Goal: Task Accomplishment & Management: Complete application form

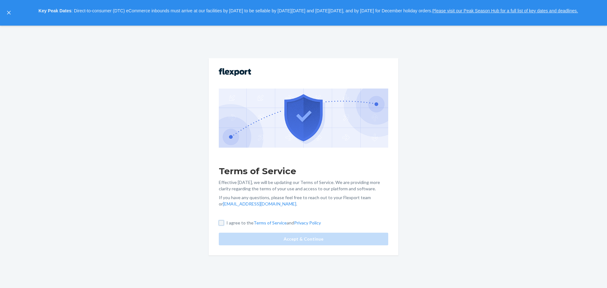
click at [221, 224] on input "I agree to the Terms of Service and Privacy Policy" at bounding box center [221, 222] width 5 height 5
checkbox input "true"
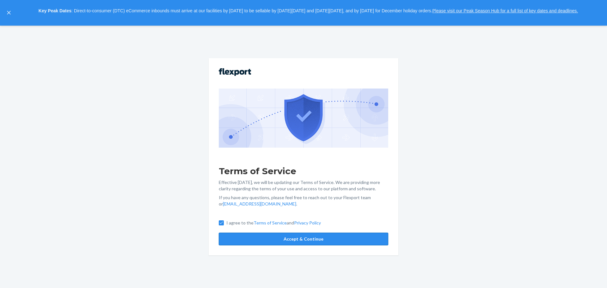
click at [285, 240] on button "Accept & Continue" at bounding box center [303, 239] width 169 height 13
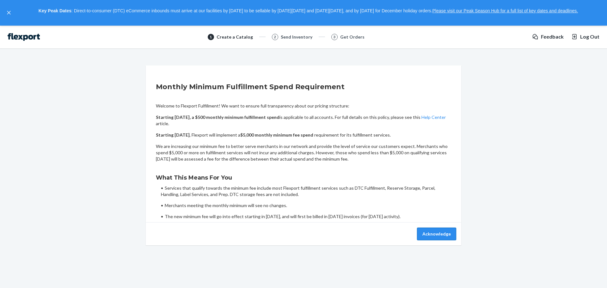
click at [435, 232] on button "Acknowledge" at bounding box center [436, 234] width 39 height 13
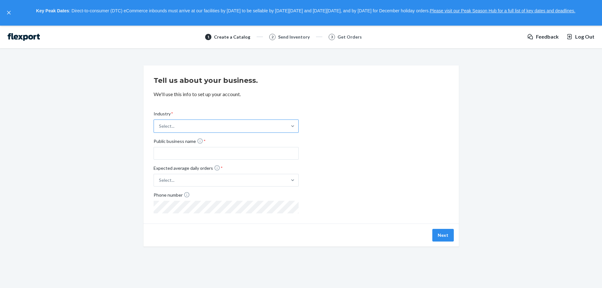
click at [221, 127] on div "Select..." at bounding box center [220, 126] width 133 height 13
click at [160, 127] on input "Industry * Select..." at bounding box center [159, 126] width 1 height 6
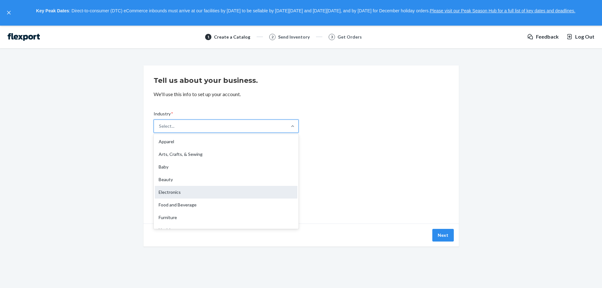
click at [202, 190] on div "Electronics" at bounding box center [226, 192] width 143 height 13
click at [160, 129] on input "Industry * option Electronics focused, 5 of 19. 19 results available. Use Up an…" at bounding box center [159, 126] width 1 height 6
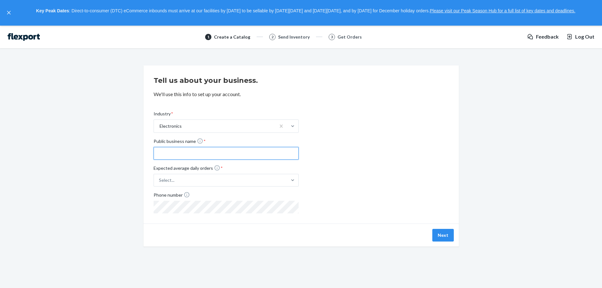
click at [207, 152] on input "Public business name *" at bounding box center [226, 153] width 145 height 13
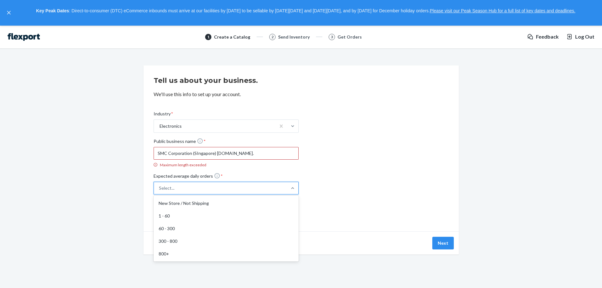
click at [242, 176] on label "Expected average daily orders * option New Store / Not Shipping focused, 1 of 5…" at bounding box center [226, 184] width 145 height 22
click at [127, 188] on input "Expected average daily orders * option New Store / Not Shipping focused, 1 of 5…" at bounding box center [127, 188] width 0 height 0
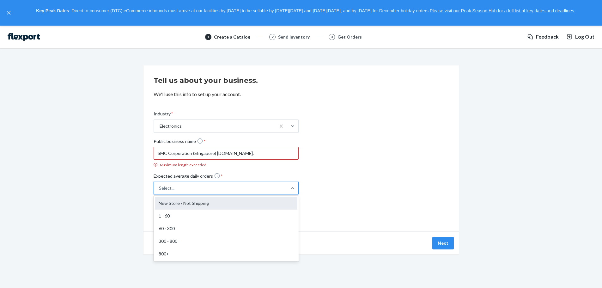
click at [209, 204] on div "New Store / Not Shipping" at bounding box center [226, 203] width 143 height 13
click at [127, 188] on input "Expected average daily orders * option New Store / Not Shipping focused, 1 of 5…" at bounding box center [127, 188] width 0 height 0
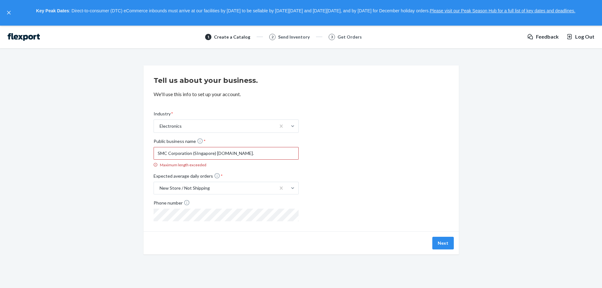
scroll to position [23, 0]
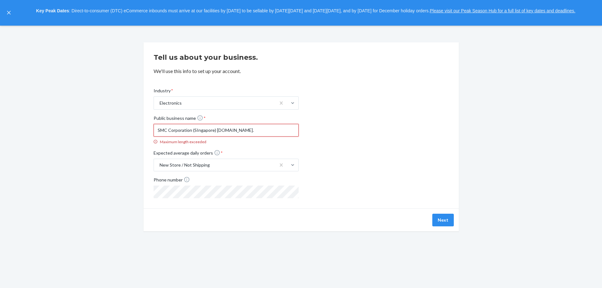
drag, startPoint x: 193, startPoint y: 130, endPoint x: 316, endPoint y: 135, distance: 123.4
click at [316, 135] on div "Industry * Electronics Public business name * SMC Corporation (SIngapore) [DOMA…" at bounding box center [301, 137] width 295 height 121
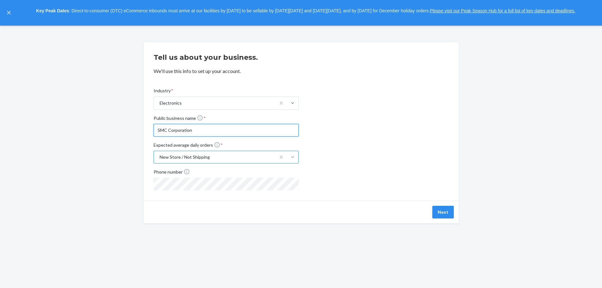
type input "SMC Corporation"
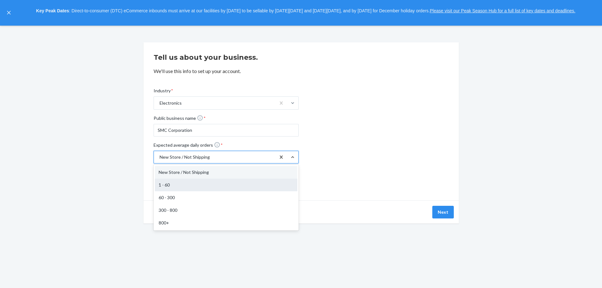
click at [220, 185] on div "1 - 60" at bounding box center [226, 185] width 143 height 13
click at [127, 157] on input "Expected average daily orders * option New Store / Not Shipping, selected. opti…" at bounding box center [127, 157] width 0 height 0
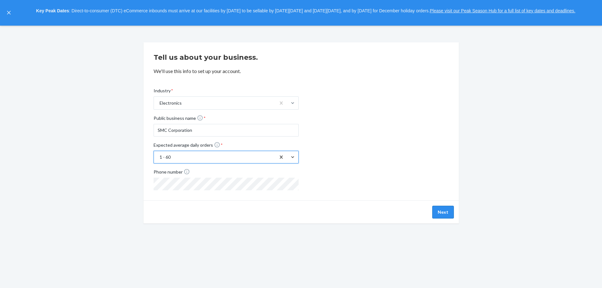
click at [442, 213] on button "Next" at bounding box center [442, 212] width 21 height 13
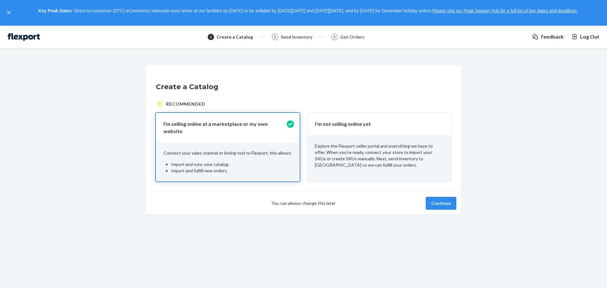
click at [447, 197] on button "Continue" at bounding box center [441, 203] width 30 height 13
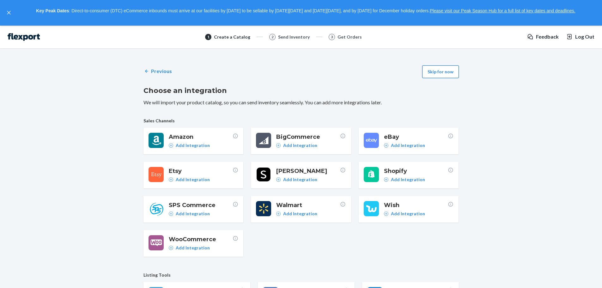
click at [448, 69] on button "Skip for now" at bounding box center [440, 71] width 37 height 13
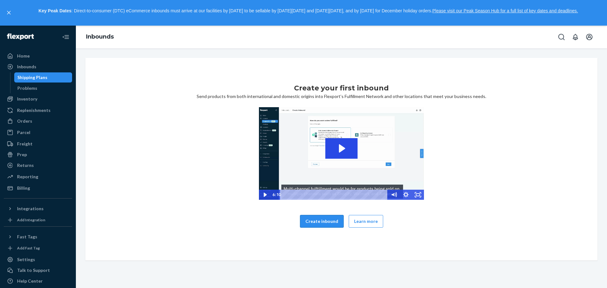
click at [322, 222] on button "Create inbound" at bounding box center [322, 221] width 44 height 13
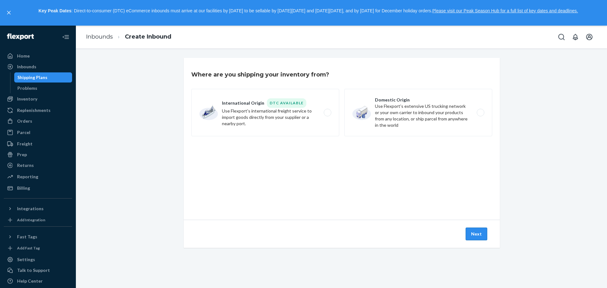
click at [473, 229] on button "Next" at bounding box center [476, 234] width 21 height 13
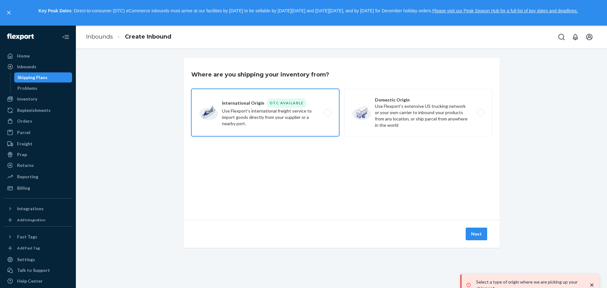
click at [331, 107] on label "International Origin DTC Available Use Flexport's international freight service…" at bounding box center [265, 112] width 148 height 47
click at [331, 110] on input "International Origin DTC Available Use Flexport's international freight service…" at bounding box center [329, 112] width 4 height 4
radio input "true"
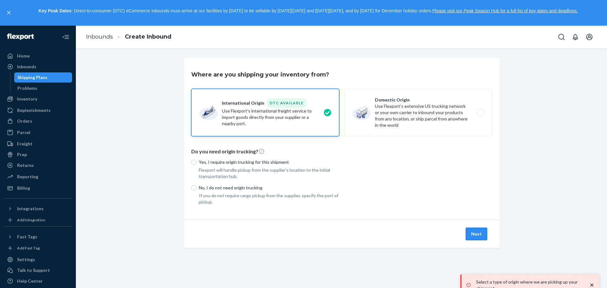
click at [470, 234] on button "Next" at bounding box center [476, 234] width 21 height 13
click at [229, 166] on div "Yes, I require origin trucking for this shipment Flexport will handle pickup fr…" at bounding box center [265, 169] width 148 height 21
click at [210, 164] on p "Yes, I require origin trucking for this shipment" at bounding box center [269, 162] width 140 height 6
click at [196, 164] on input "Yes, I require origin trucking for this shipment" at bounding box center [193, 162] width 5 height 5
radio input "true"
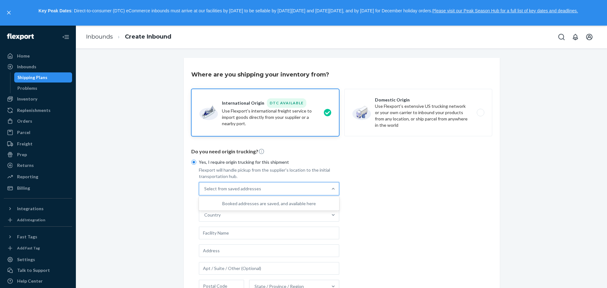
click at [297, 191] on div "Select from saved addresses" at bounding box center [263, 188] width 128 height 13
click at [205, 191] on input "0 results available. Use Up and Down to choose options, press Enter to select t…" at bounding box center [204, 189] width 1 height 6
click at [289, 203] on div "Booked addresses are saved, and available here" at bounding box center [269, 203] width 130 height 6
click at [205, 192] on input "0 results available. Use Up and Down to choose options, press Enter to select t…" at bounding box center [204, 189] width 1 height 6
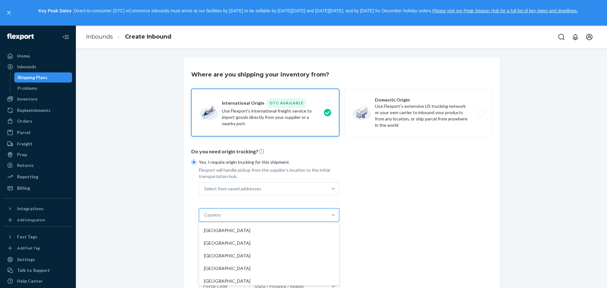
click at [273, 217] on div "Country" at bounding box center [263, 215] width 128 height 13
click at [205, 217] on input "option [GEOGRAPHIC_DATA] focused, 1 of 231. 231 results available. Use Up and D…" at bounding box center [204, 215] width 1 height 6
type input "sing"
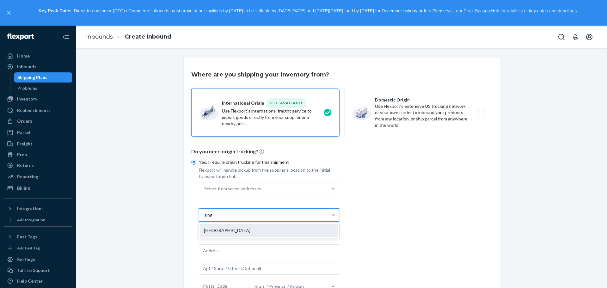
click at [253, 230] on div "[GEOGRAPHIC_DATA]" at bounding box center [269, 230] width 138 height 13
click at [213, 218] on input "sing" at bounding box center [208, 215] width 9 height 6
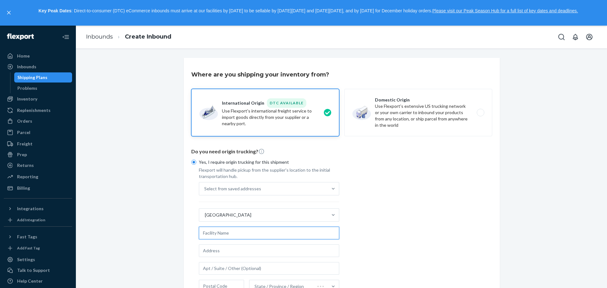
click at [251, 231] on input "text" at bounding box center [269, 233] width 140 height 13
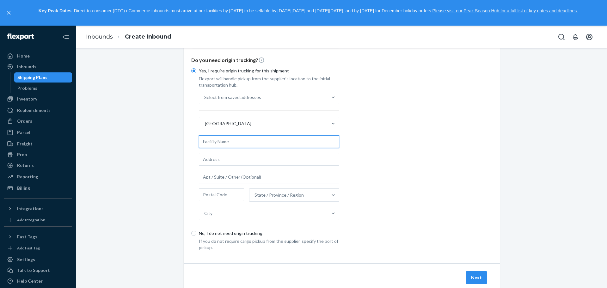
scroll to position [95, 0]
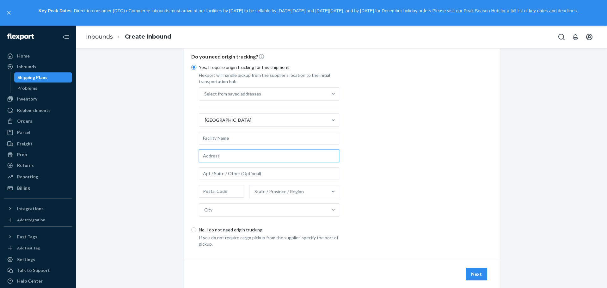
click at [211, 159] on input "text" at bounding box center [269, 156] width 140 height 13
type input "[STREET_ADDRESS]"
type input "SMC CORPORATION ([GEOGRAPHIC_DATA])[DOMAIN_NAME]."
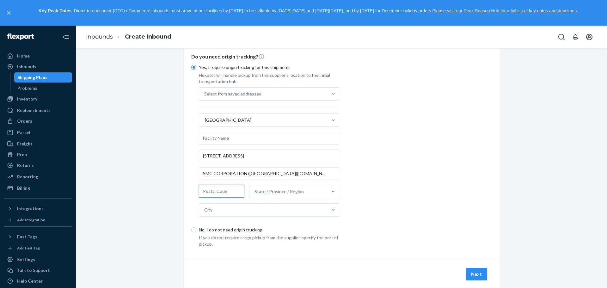
type input "639251"
click at [263, 142] on input "text" at bounding box center [269, 138] width 140 height 13
type input "SMC"
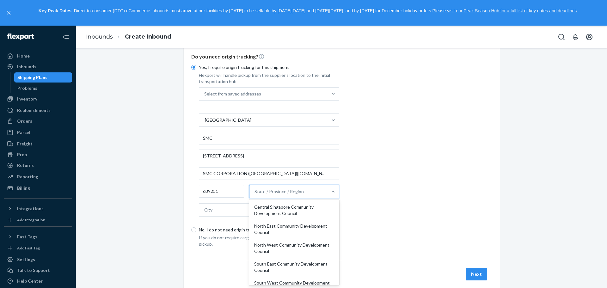
click at [301, 194] on div "State / Province / Region" at bounding box center [288, 191] width 78 height 13
click at [255, 194] on input "option Central Singapore Community Development Council focused, 1 of 5. 5 resul…" at bounding box center [254, 191] width 1 height 6
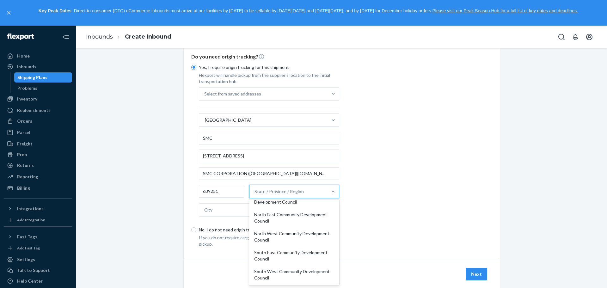
click at [404, 187] on div "Yes, I require origin trucking for this shipment Flexport will handle pickup fr…" at bounding box center [341, 153] width 301 height 187
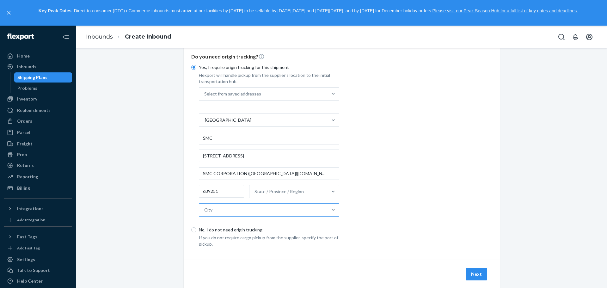
click at [221, 215] on div "City" at bounding box center [263, 210] width 128 height 13
click at [205, 213] on input "City" at bounding box center [204, 210] width 1 height 6
click at [383, 202] on div "Yes, I require origin trucking for this shipment Flexport will handle pickup fr…" at bounding box center [341, 153] width 301 height 187
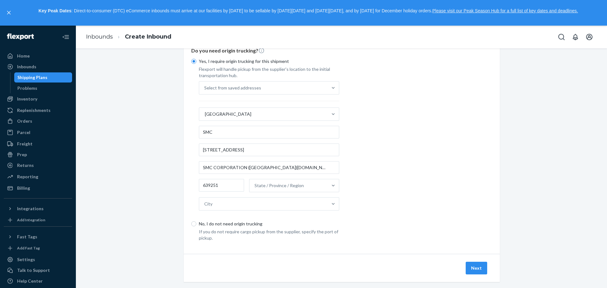
scroll to position [110, 0]
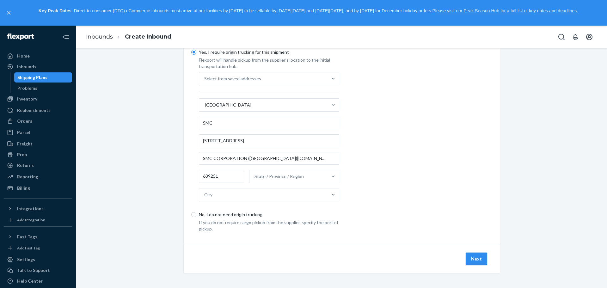
click at [482, 257] on button "Next" at bounding box center [476, 259] width 21 height 13
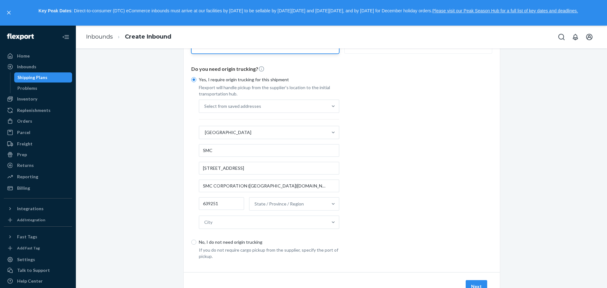
scroll to position [47, 0]
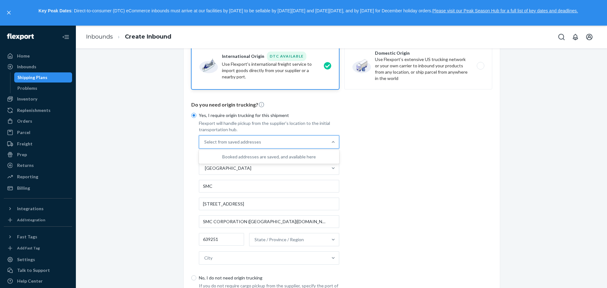
click at [317, 139] on div "Select from saved addresses" at bounding box center [263, 142] width 128 height 13
click at [205, 139] on input "0 results available. Use Up and Down to choose options, press Enter to select t…" at bounding box center [204, 142] width 1 height 6
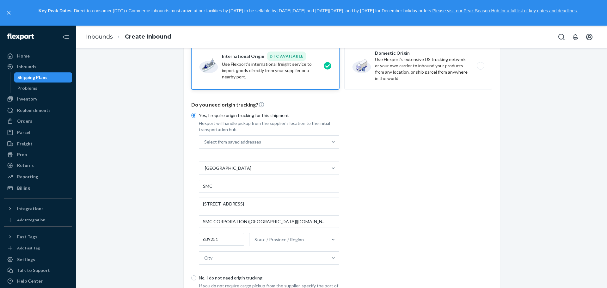
click at [415, 170] on div "Yes, I require origin trucking for this shipment Flexport will handle pickup fr…" at bounding box center [341, 201] width 301 height 187
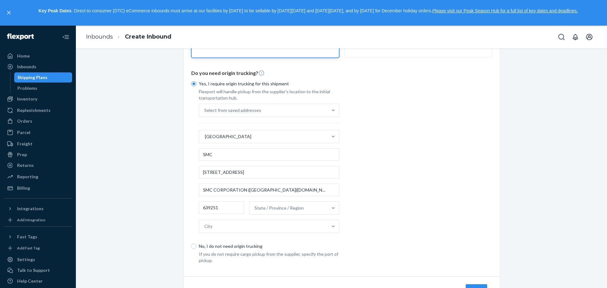
scroll to position [110, 0]
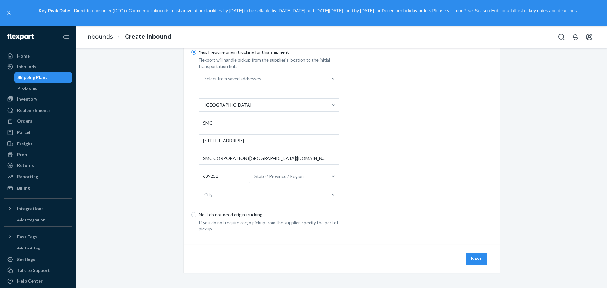
click at [194, 216] on label "No, I do not need origin trucking" at bounding box center [265, 214] width 148 height 6
click at [194, 216] on input "No, I do not need origin trucking" at bounding box center [193, 214] width 5 height 5
radio input "true"
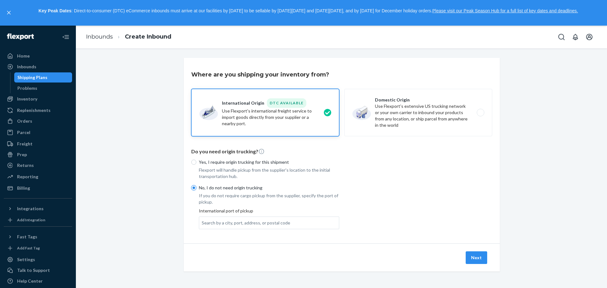
scroll to position [0, 0]
click at [474, 257] on button "Next" at bounding box center [476, 257] width 21 height 13
click at [521, 283] on div "Enter a pick up location for your shipment." at bounding box center [530, 288] width 133 height 10
click at [145, 33] on li "Create Inbound" at bounding box center [142, 37] width 58 height 9
click at [145, 35] on link "Create Inbound" at bounding box center [148, 36] width 46 height 7
